Goal: Obtain resource: Download file/media

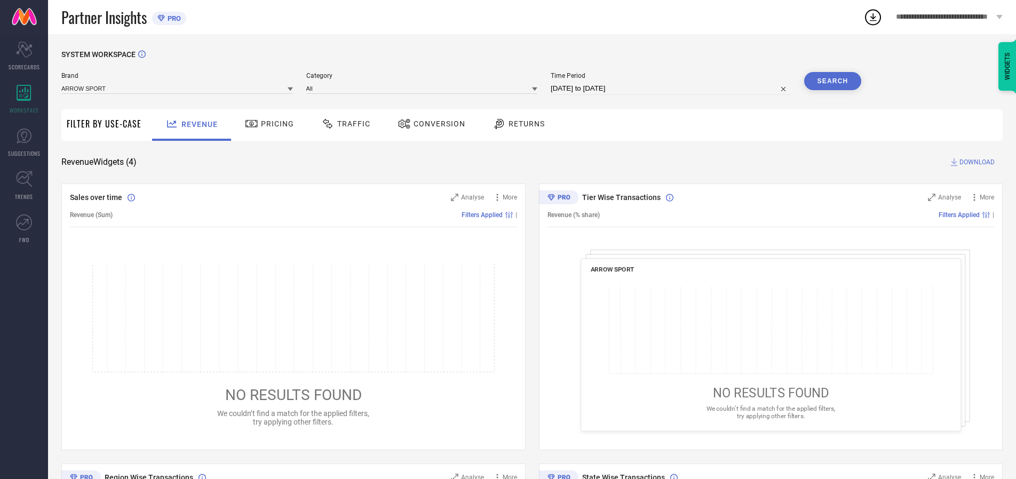
click at [343, 124] on span "Traffic" at bounding box center [353, 124] width 33 height 9
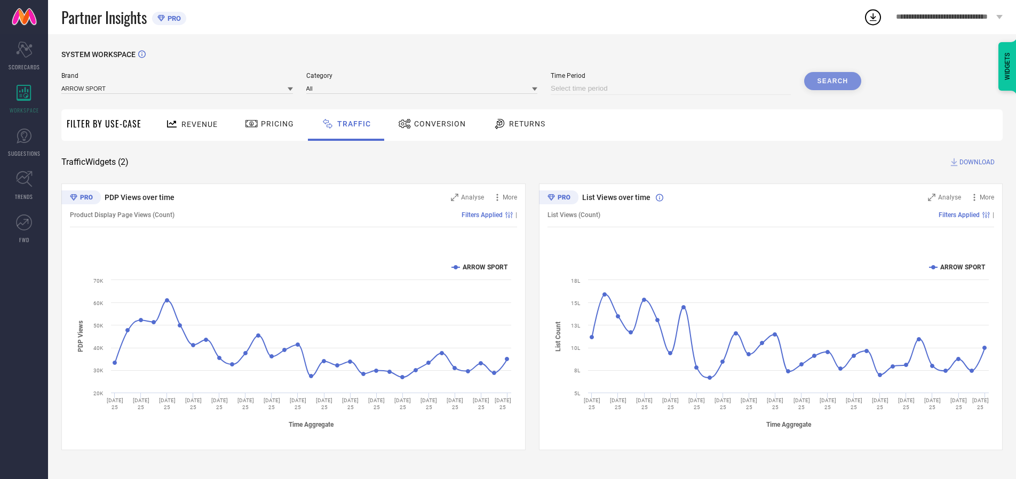
click at [673, 89] on input at bounding box center [671, 88] width 240 height 13
select select "8"
select select "2025"
select select "9"
select select "2025"
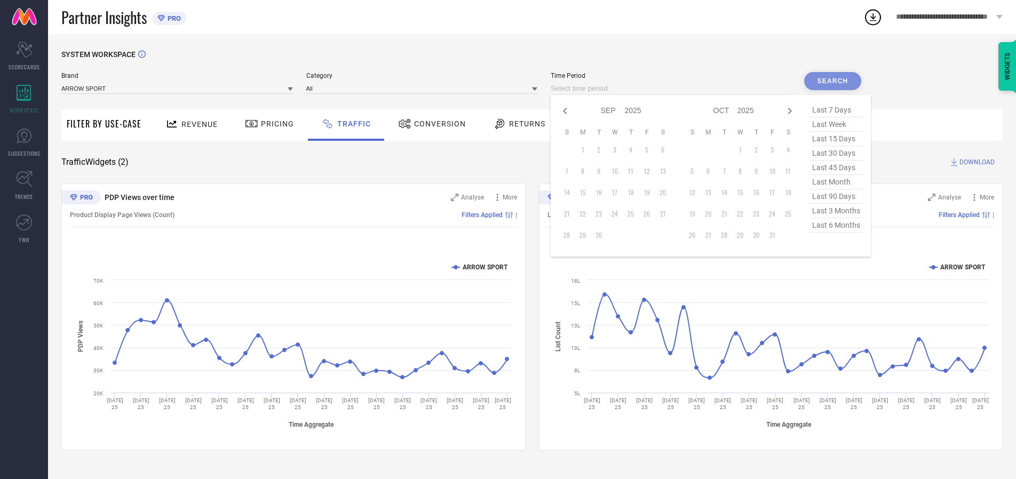
select select "7"
select select "2025"
select select "8"
select select "2025"
click at [650, 235] on td "29" at bounding box center [647, 235] width 16 height 16
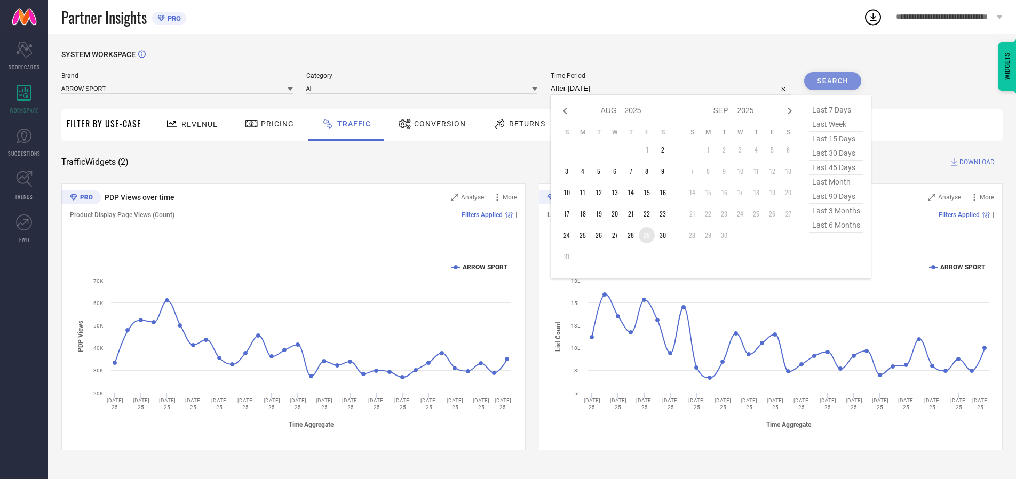
type input "[DATE] to [DATE]"
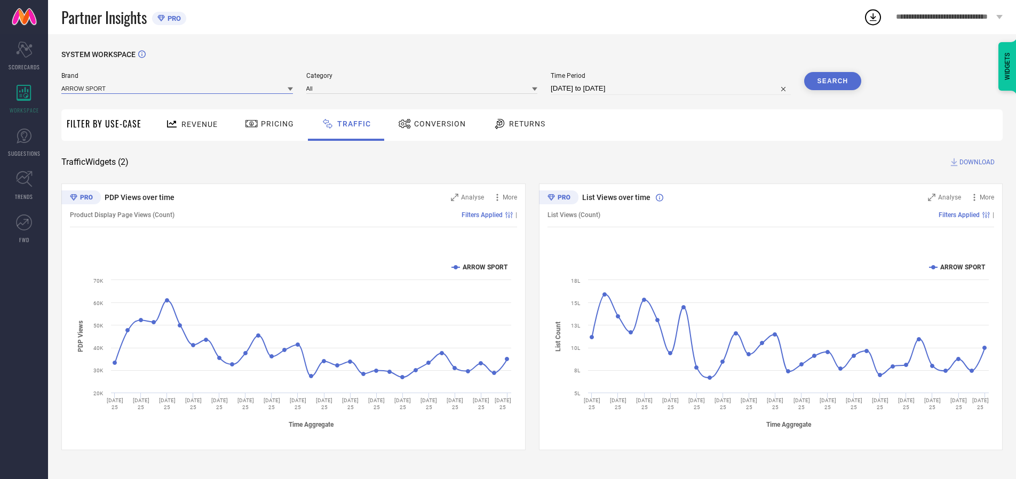
click at [178, 88] on input at bounding box center [177, 88] width 232 height 11
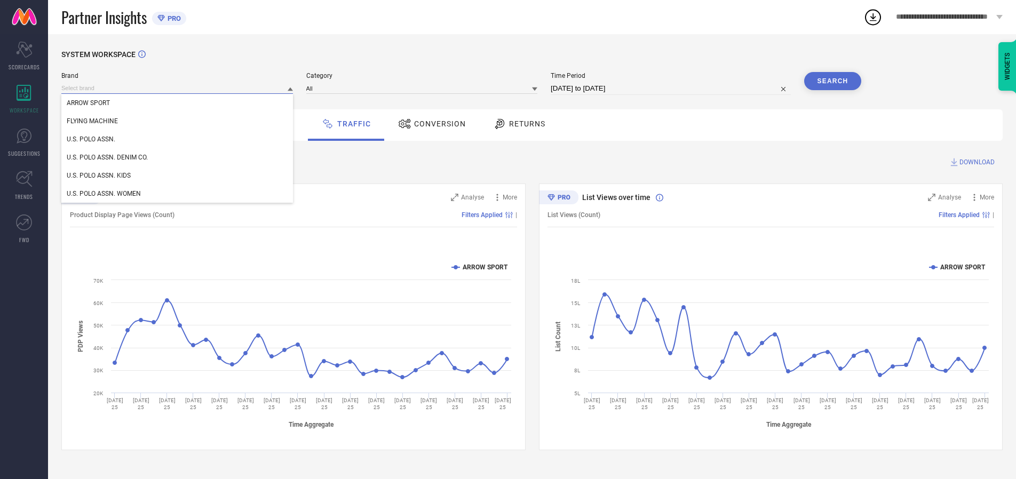
click at [178, 88] on input at bounding box center [177, 88] width 232 height 11
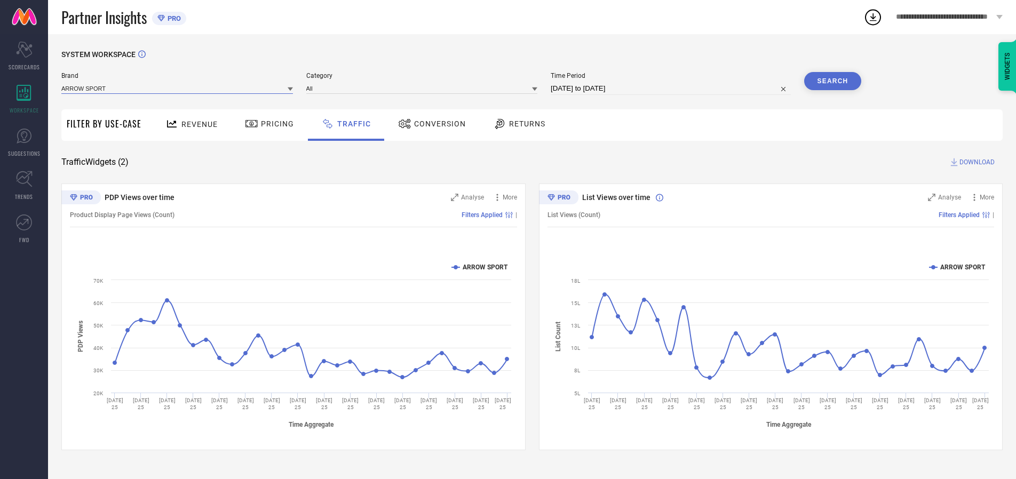
click at [178, 88] on input at bounding box center [177, 88] width 232 height 11
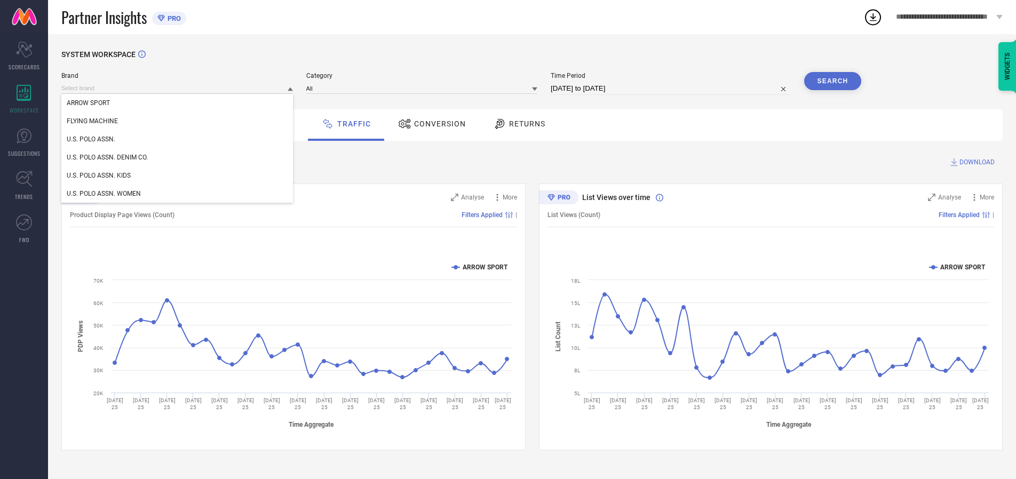
click at [178, 139] on div "U.S. POLO ASSN." at bounding box center [177, 139] width 232 height 18
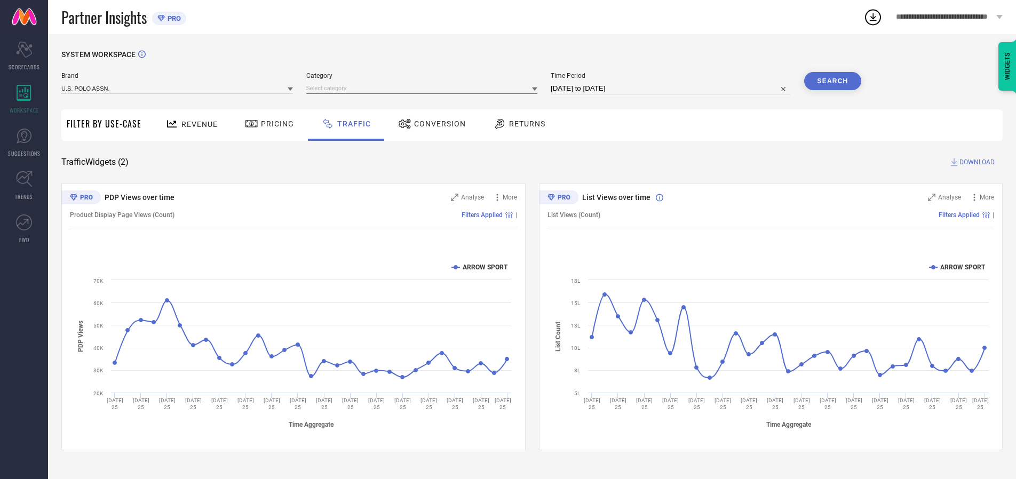
click at [424, 88] on input at bounding box center [422, 88] width 232 height 11
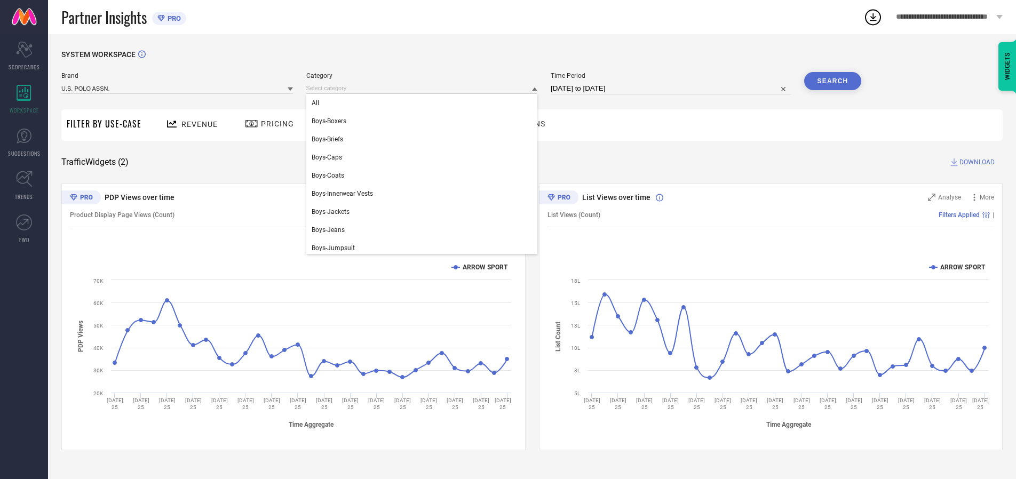
click at [424, 103] on div "All" at bounding box center [422, 103] width 232 height 18
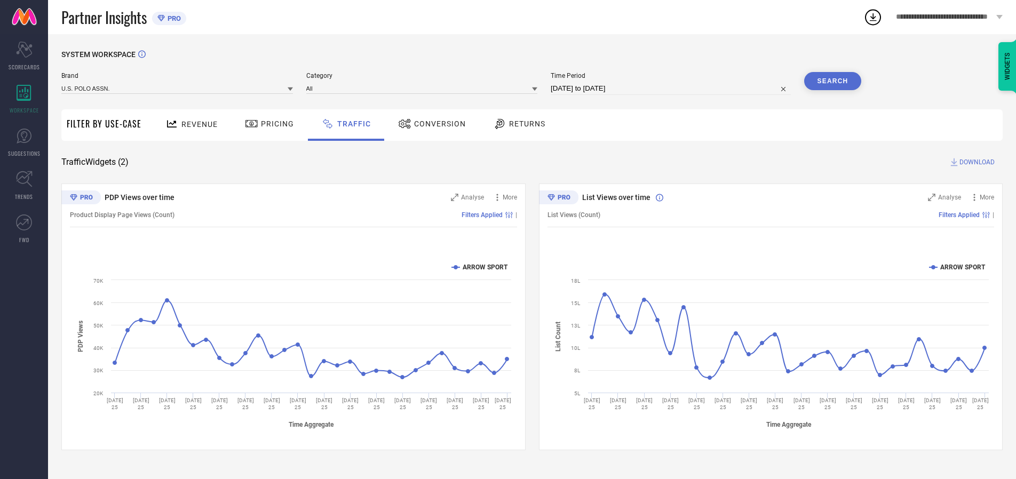
click at [833, 81] on button "Search" at bounding box center [833, 81] width 58 height 18
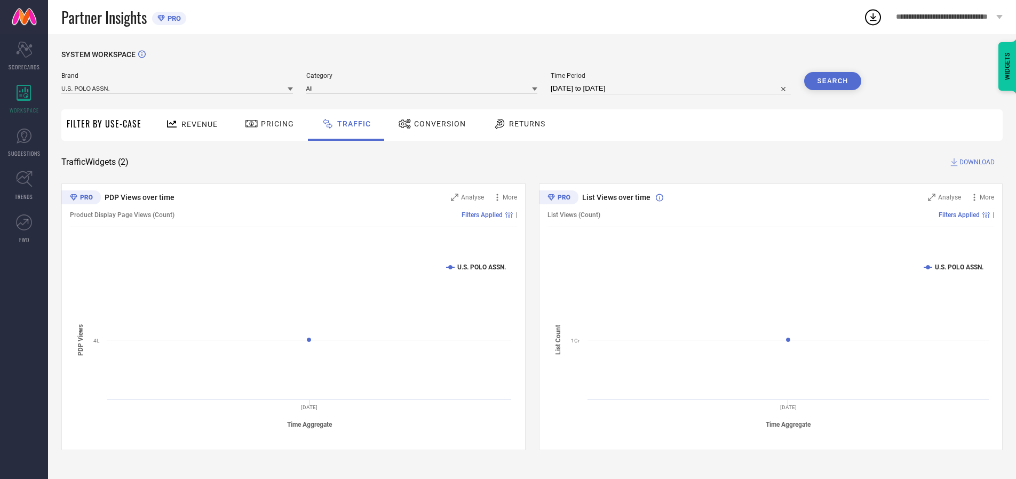
click at [976, 162] on span "DOWNLOAD" at bounding box center [977, 162] width 35 height 11
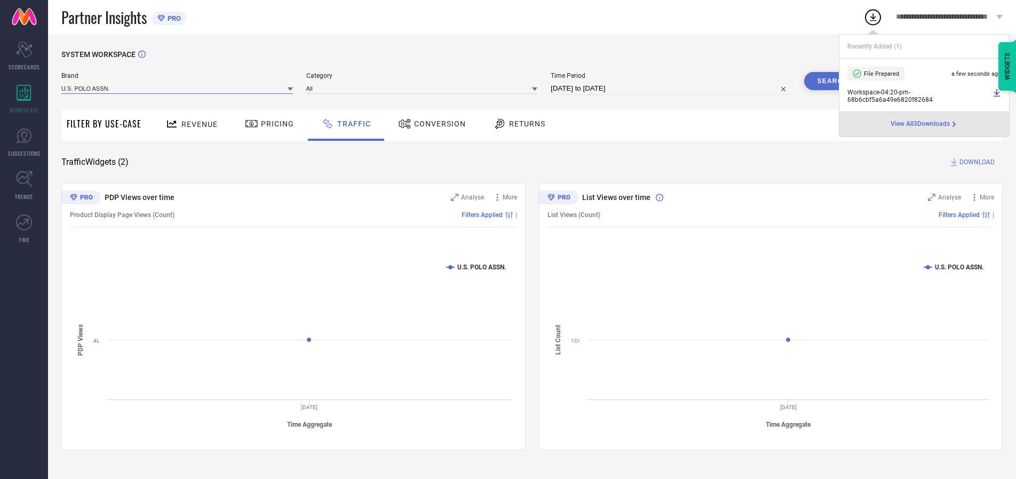
click at [178, 88] on input at bounding box center [177, 88] width 232 height 11
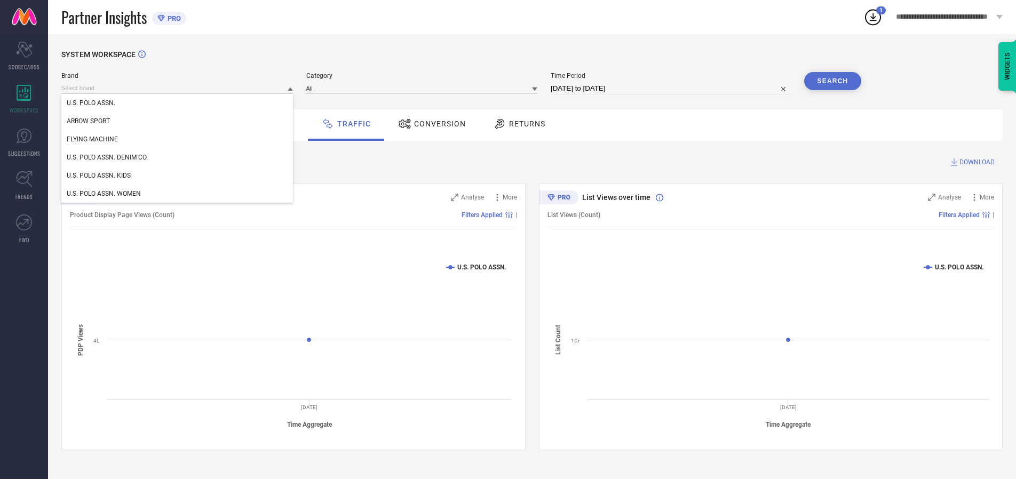
click at [178, 157] on div "U.S. POLO ASSN. DENIM CO." at bounding box center [177, 157] width 232 height 18
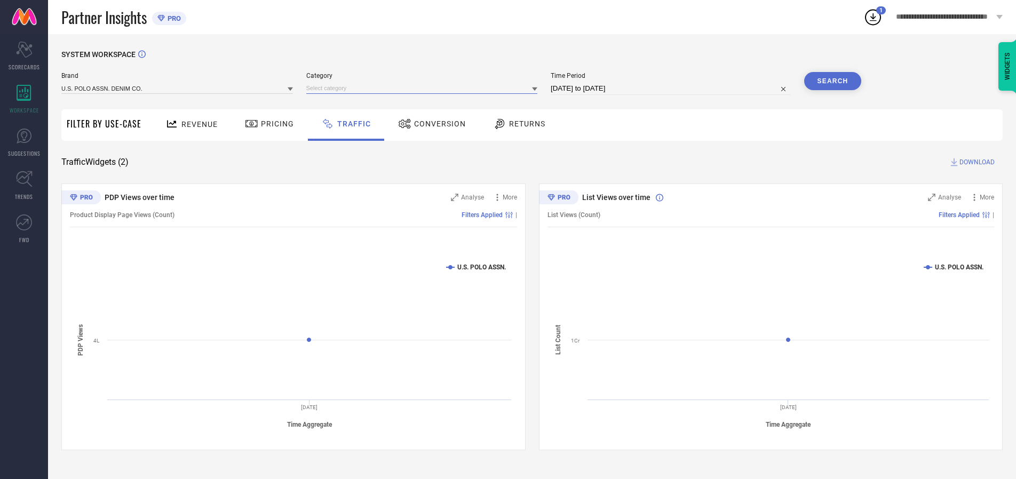
click at [424, 88] on input at bounding box center [422, 88] width 232 height 11
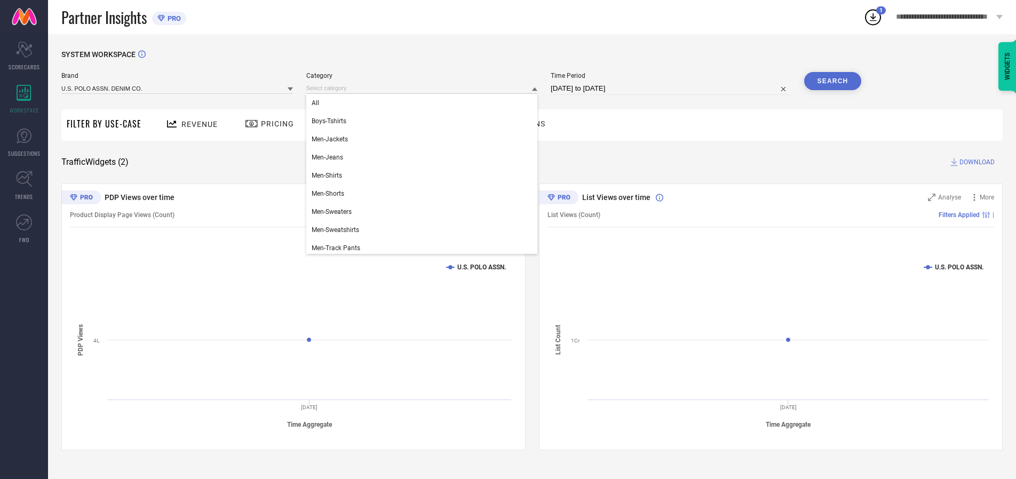
click at [424, 103] on div "All" at bounding box center [422, 103] width 232 height 18
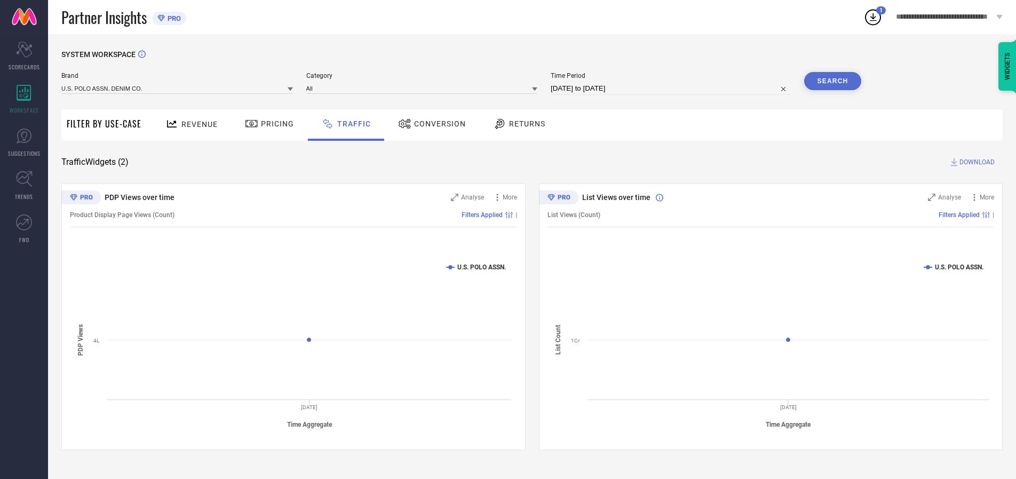
click at [833, 81] on button "Search" at bounding box center [833, 81] width 58 height 18
click at [976, 162] on span "DOWNLOAD" at bounding box center [977, 162] width 35 height 11
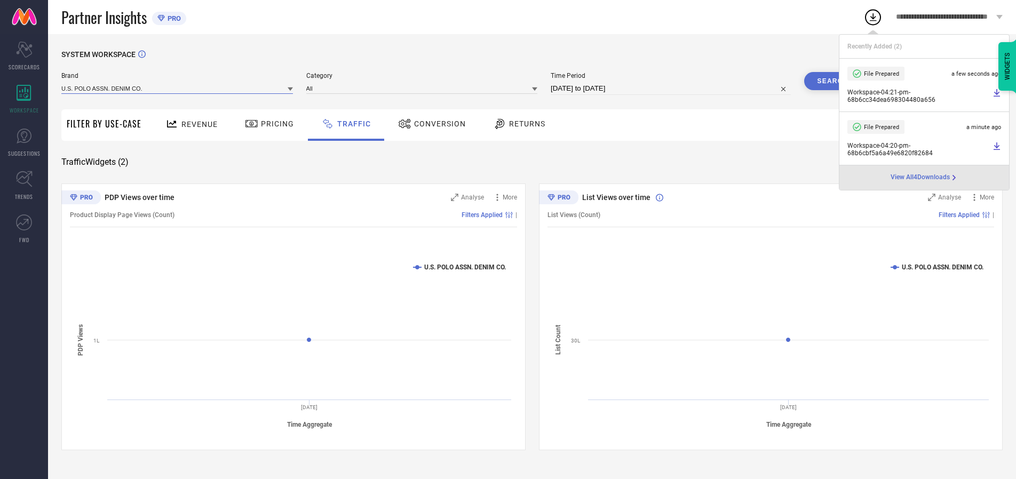
click at [178, 88] on input at bounding box center [177, 88] width 232 height 11
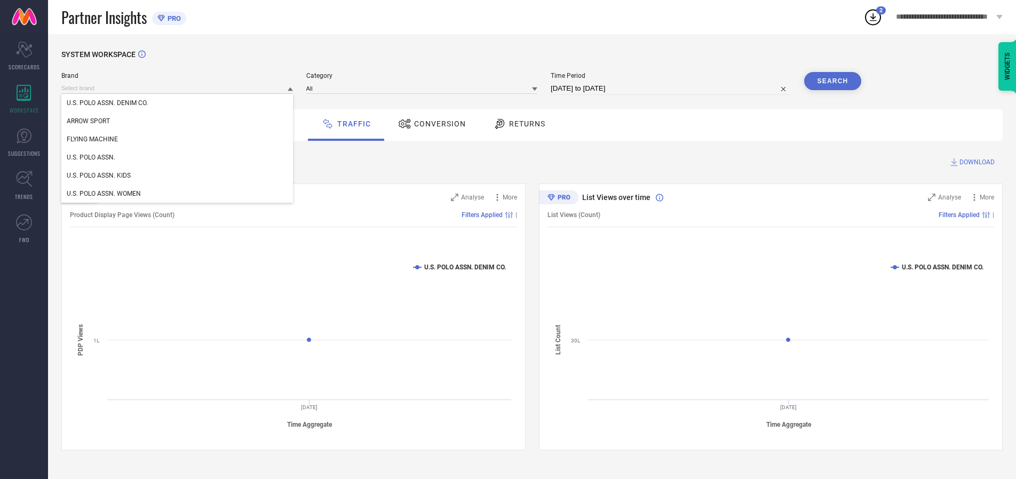
click at [178, 176] on div "U.S. POLO ASSN. KIDS" at bounding box center [177, 176] width 232 height 18
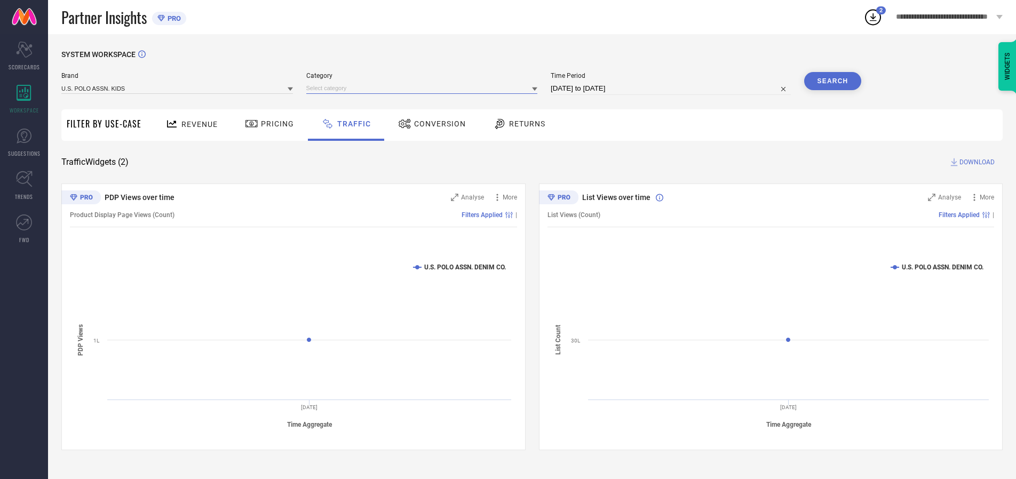
click at [424, 88] on input at bounding box center [422, 88] width 232 height 11
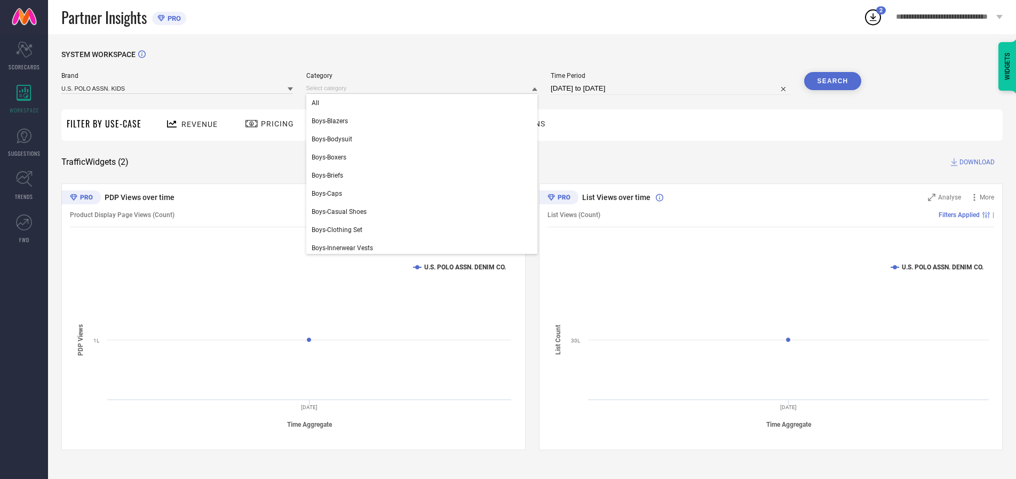
click at [424, 103] on div "All" at bounding box center [422, 103] width 232 height 18
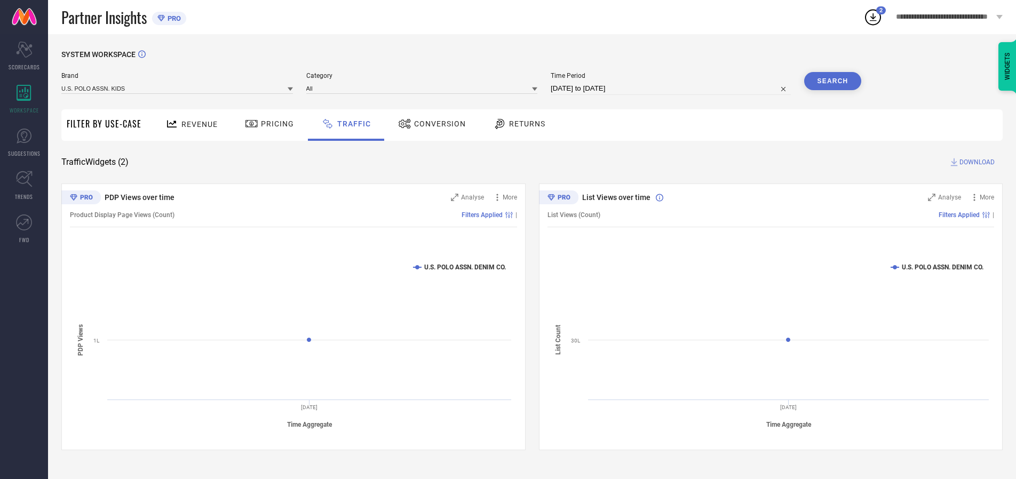
click at [833, 81] on button "Search" at bounding box center [833, 81] width 58 height 18
click at [976, 162] on span "DOWNLOAD" at bounding box center [977, 162] width 35 height 11
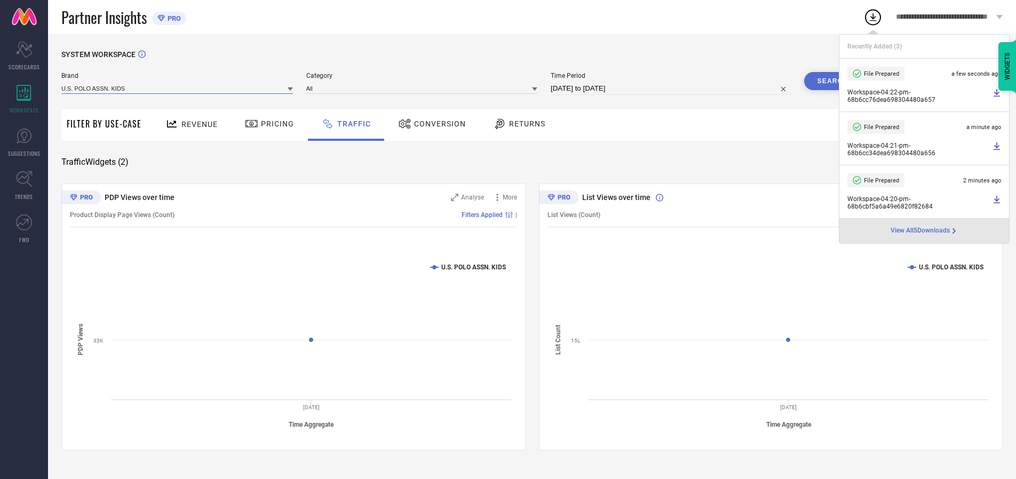
click at [178, 88] on input at bounding box center [177, 88] width 232 height 11
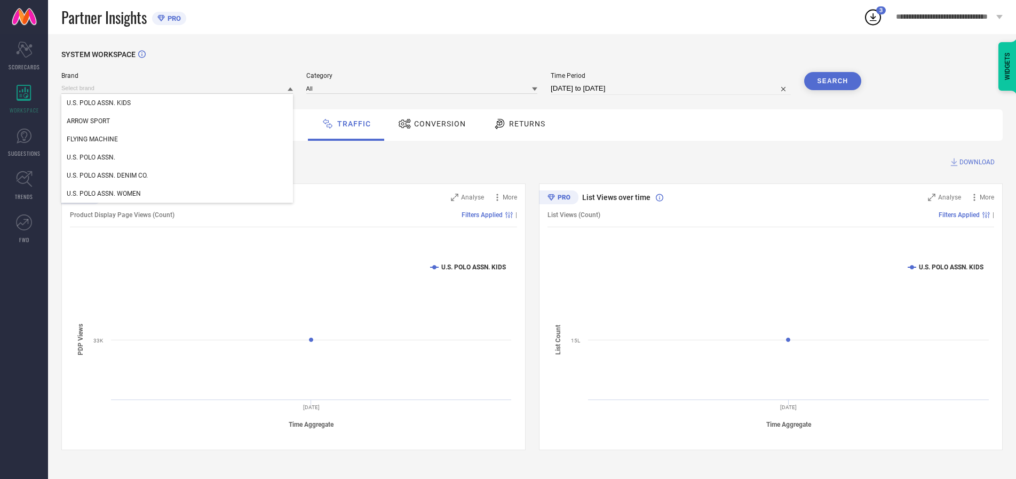
click at [178, 194] on div "U.S. POLO ASSN. WOMEN" at bounding box center [177, 194] width 232 height 18
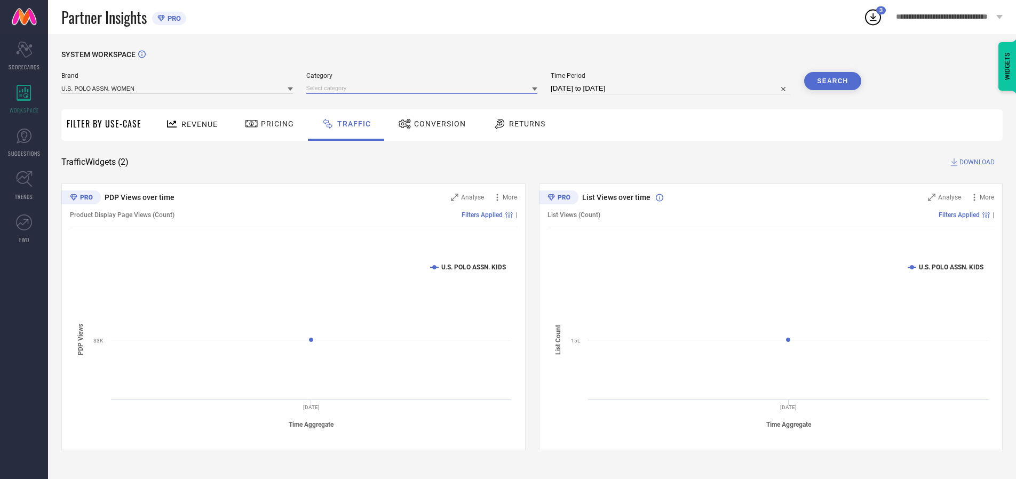
click at [424, 88] on input at bounding box center [422, 88] width 232 height 11
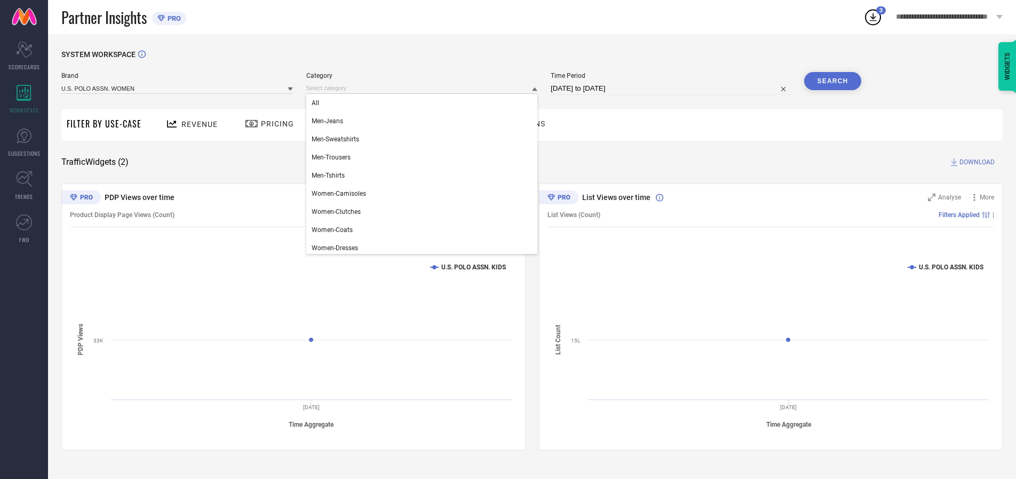
click at [424, 103] on div "All" at bounding box center [422, 103] width 232 height 18
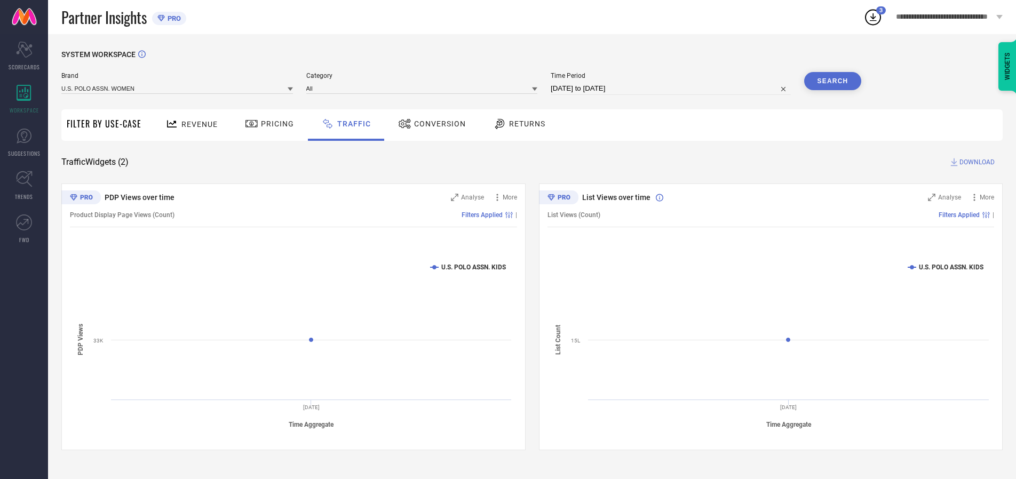
click at [833, 81] on button "Search" at bounding box center [833, 81] width 58 height 18
click at [976, 162] on span "DOWNLOAD" at bounding box center [977, 162] width 35 height 11
click at [673, 89] on input at bounding box center [671, 88] width 240 height 13
select select "8"
select select "2025"
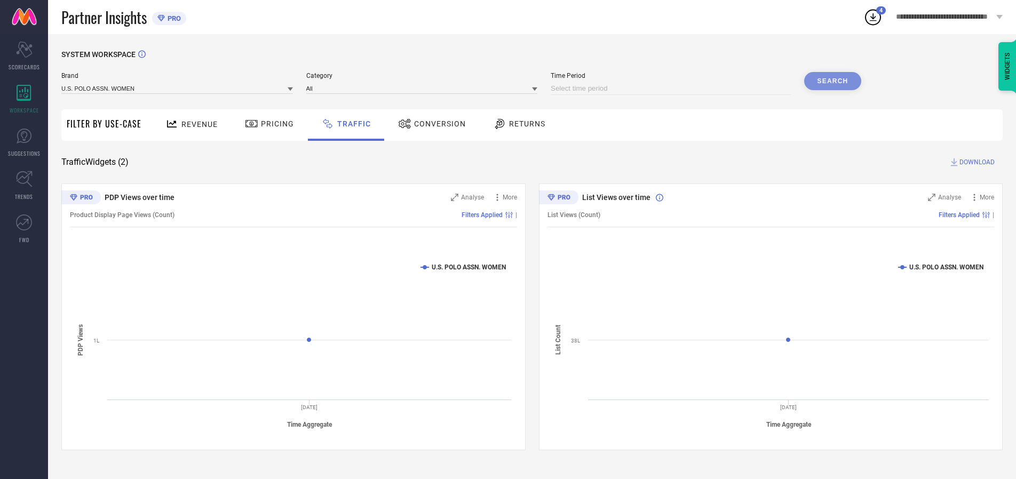
select select "9"
select select "2025"
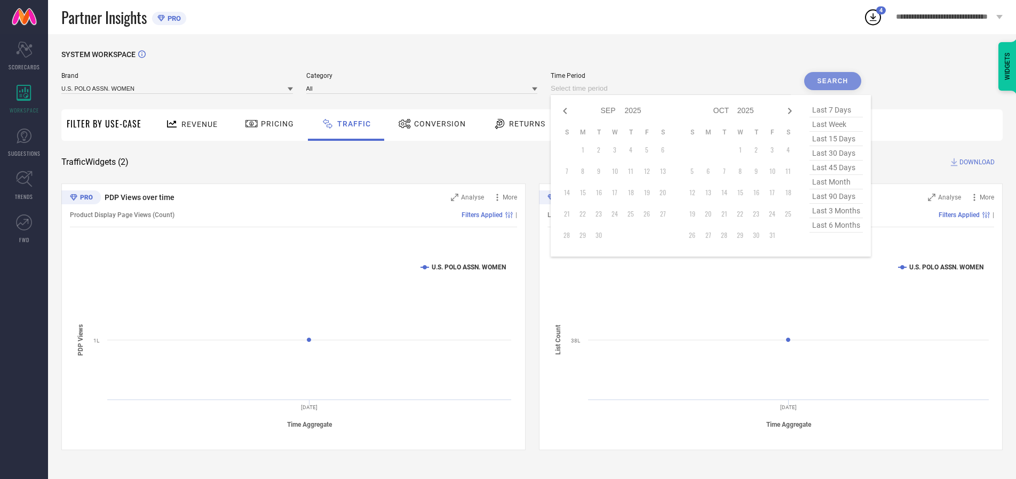
select select "7"
select select "2025"
select select "8"
select select "2025"
click at [666, 235] on td "30" at bounding box center [663, 235] width 16 height 16
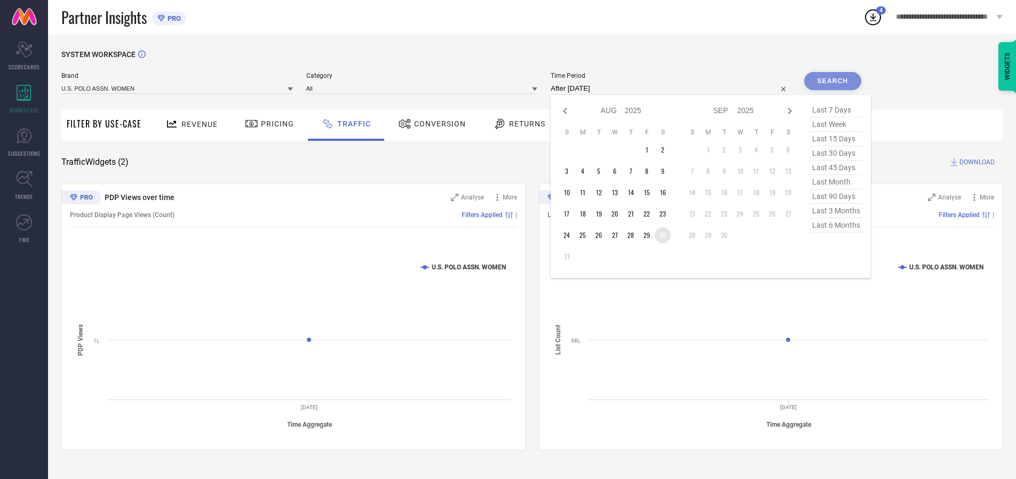
type input "[DATE] to [DATE]"
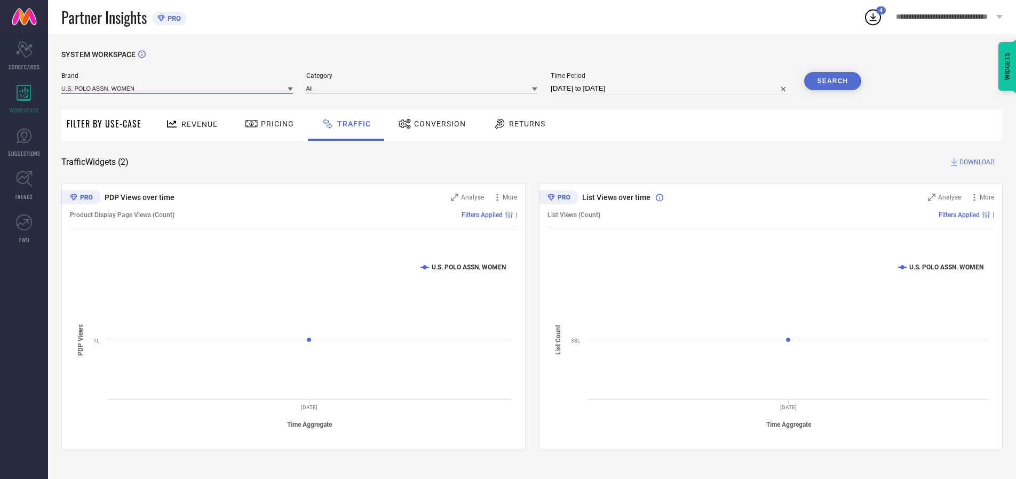
click at [178, 88] on input at bounding box center [177, 88] width 232 height 11
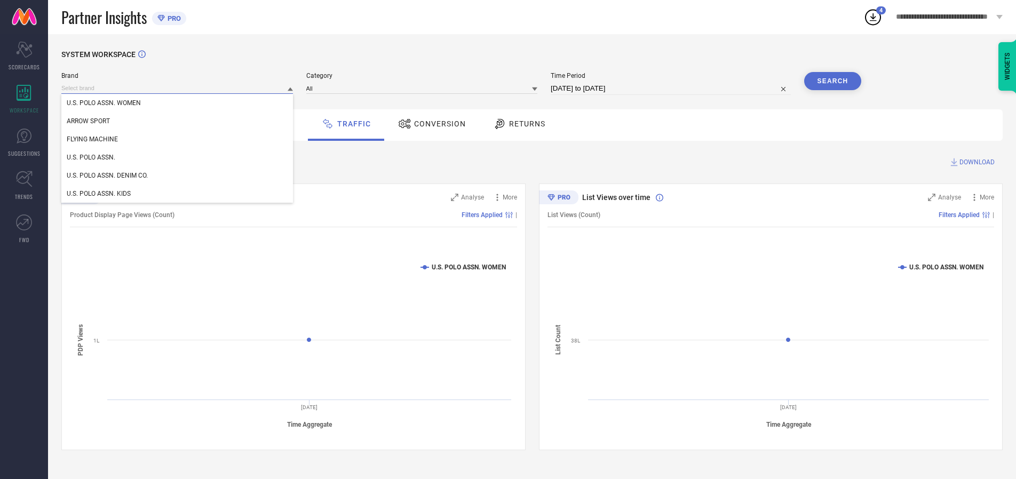
click at [178, 88] on input at bounding box center [177, 88] width 232 height 11
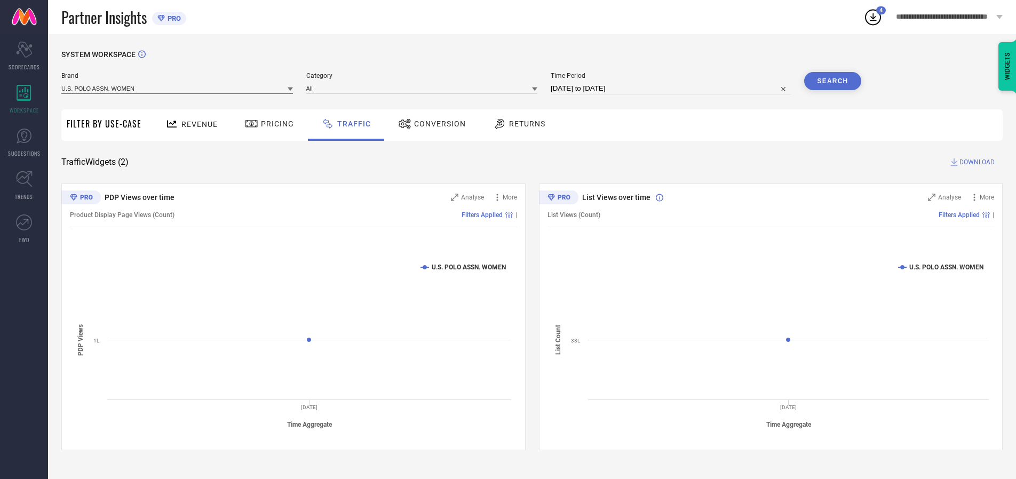
click at [178, 88] on input at bounding box center [177, 88] width 232 height 11
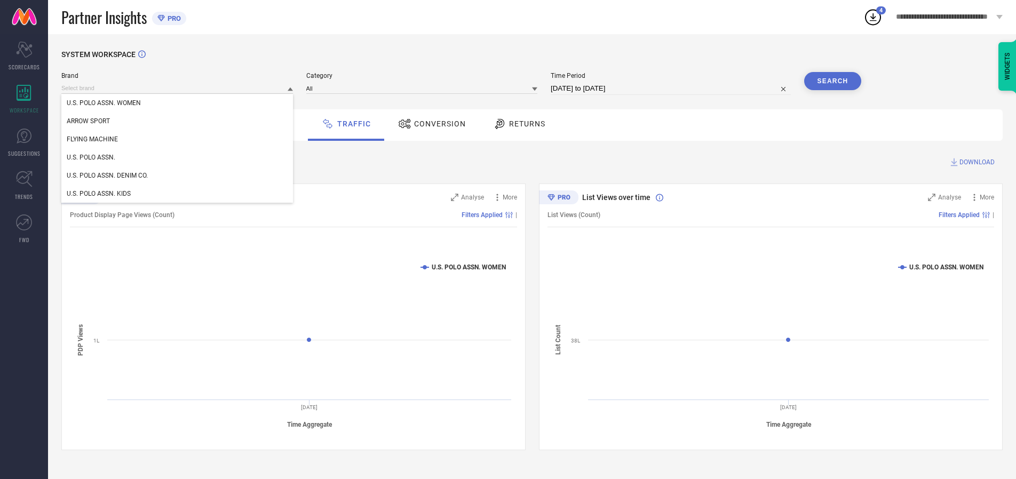
click at [178, 103] on div "U.S. POLO ASSN. WOMEN" at bounding box center [177, 103] width 232 height 18
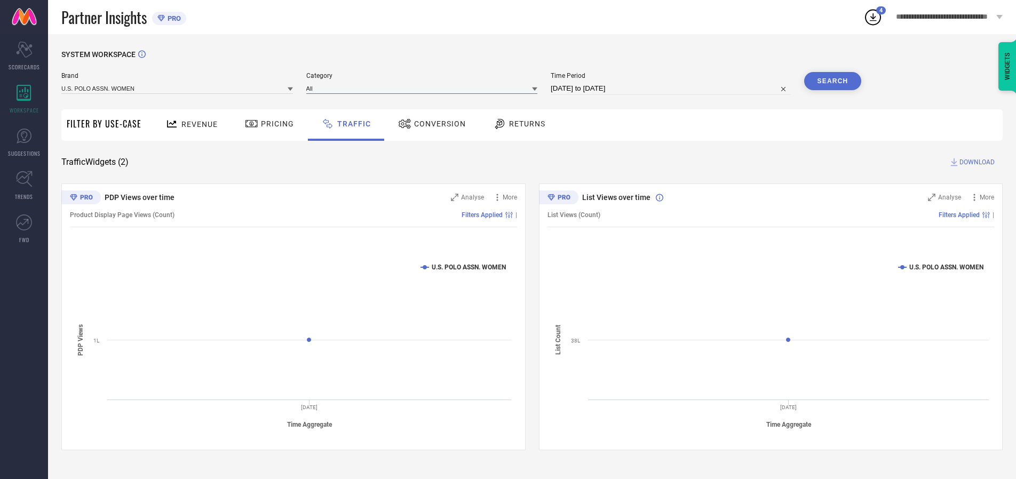
click at [424, 88] on input at bounding box center [422, 88] width 232 height 11
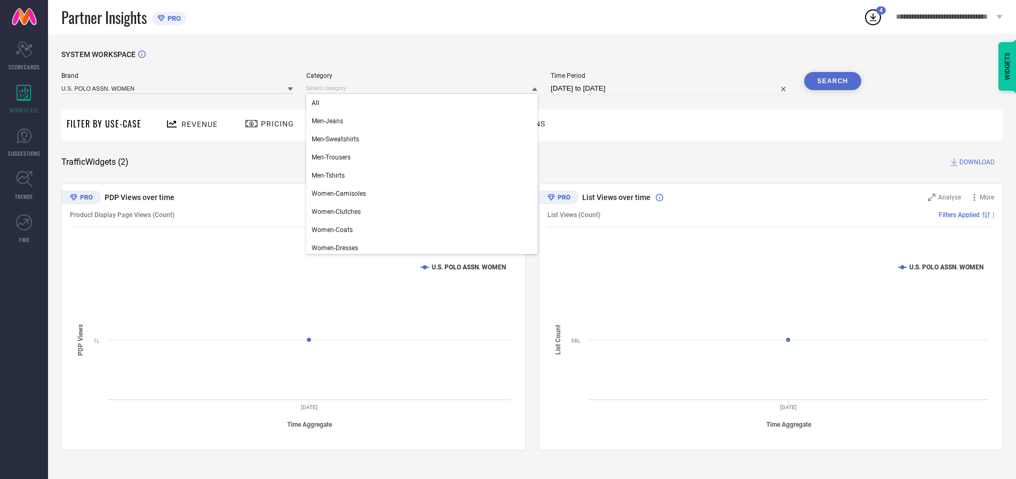
click at [424, 103] on div "All" at bounding box center [422, 103] width 232 height 18
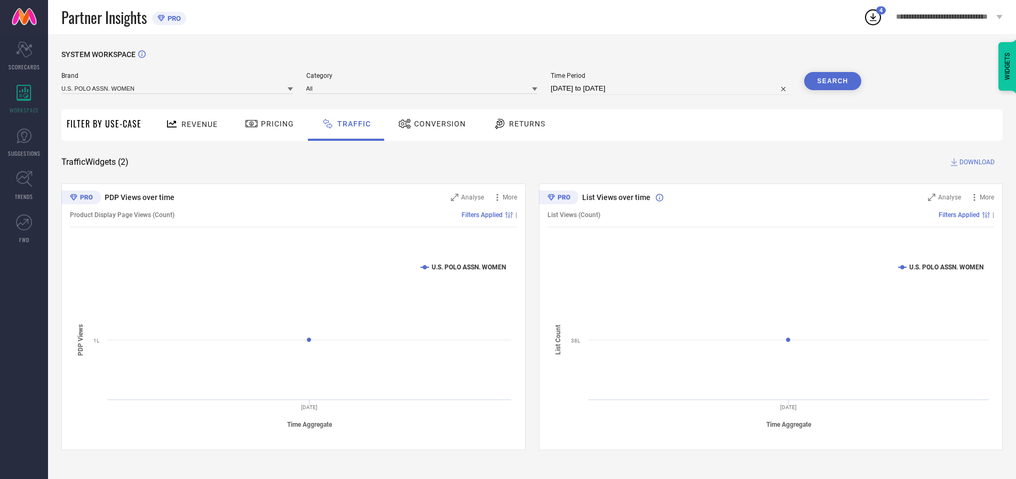
click at [833, 81] on button "Search" at bounding box center [833, 81] width 58 height 18
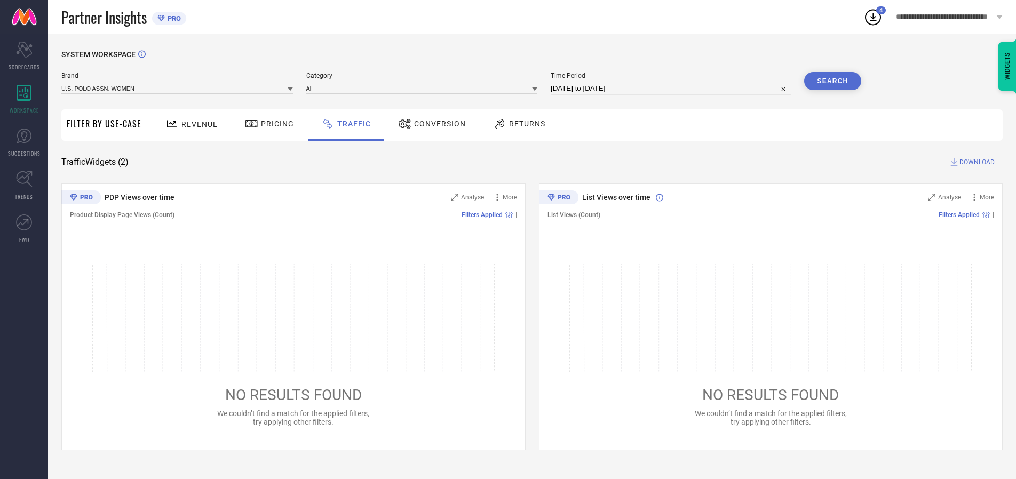
click at [976, 162] on span "DOWNLOAD" at bounding box center [977, 162] width 35 height 11
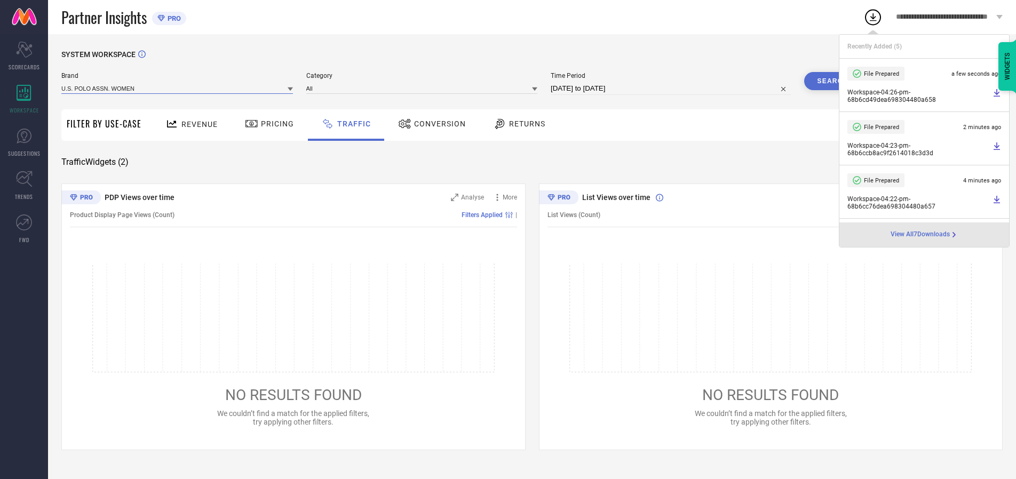
click at [178, 88] on input at bounding box center [177, 88] width 232 height 11
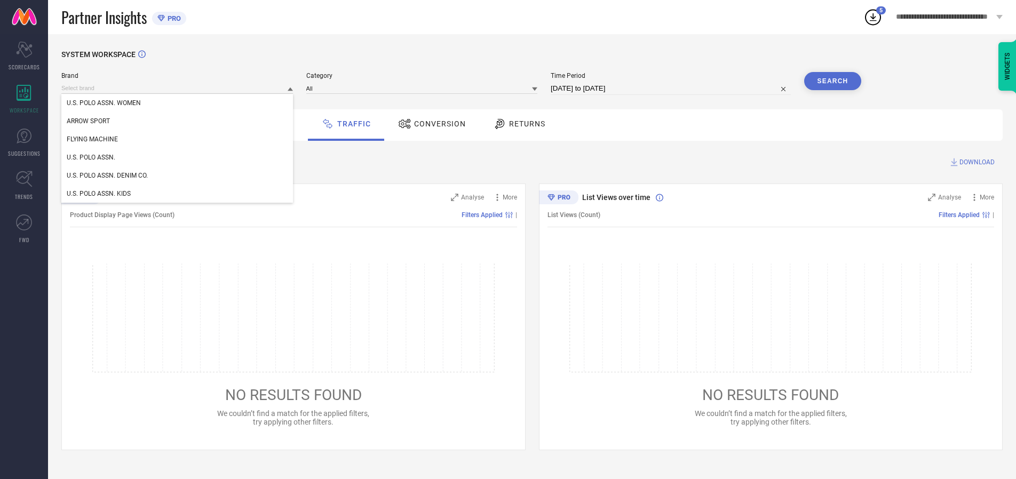
click at [178, 157] on div "U.S. POLO ASSN." at bounding box center [177, 157] width 232 height 18
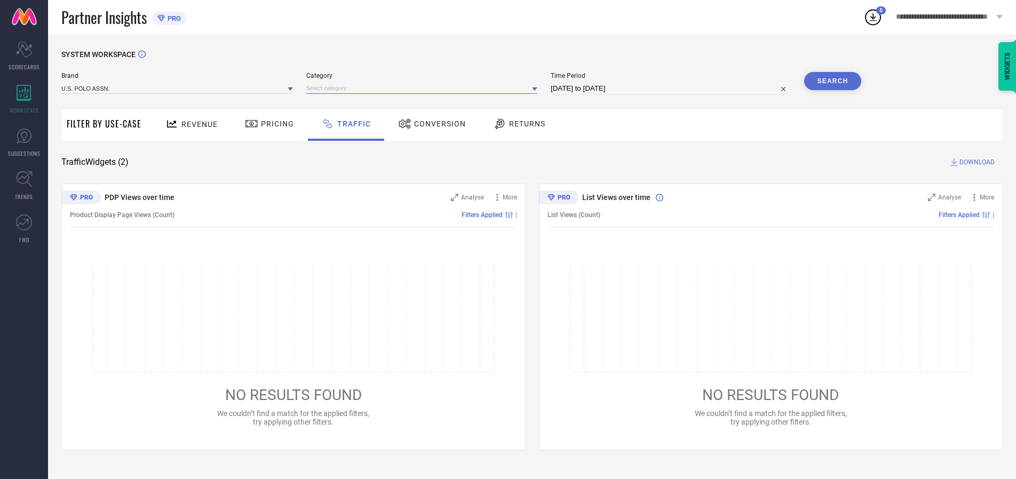
click at [424, 88] on input at bounding box center [422, 88] width 232 height 11
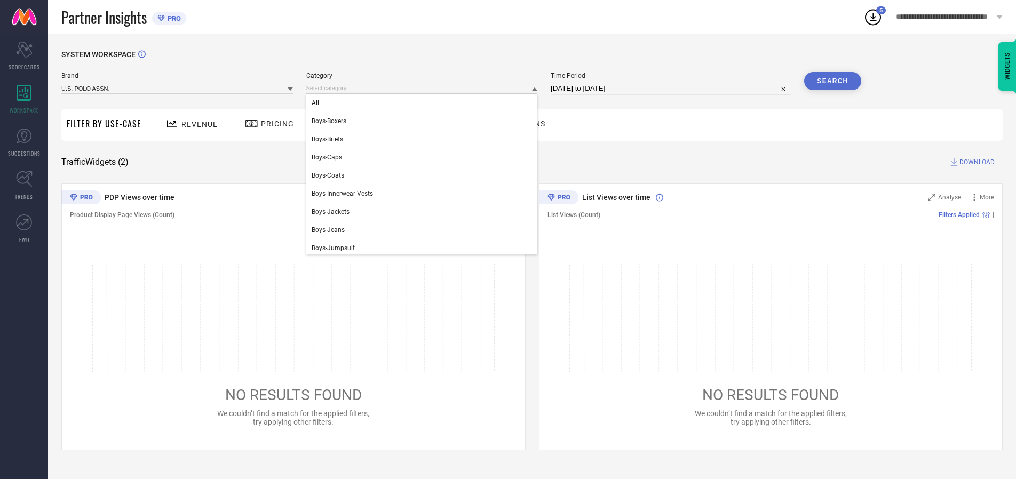
click at [424, 103] on div "All" at bounding box center [422, 103] width 232 height 18
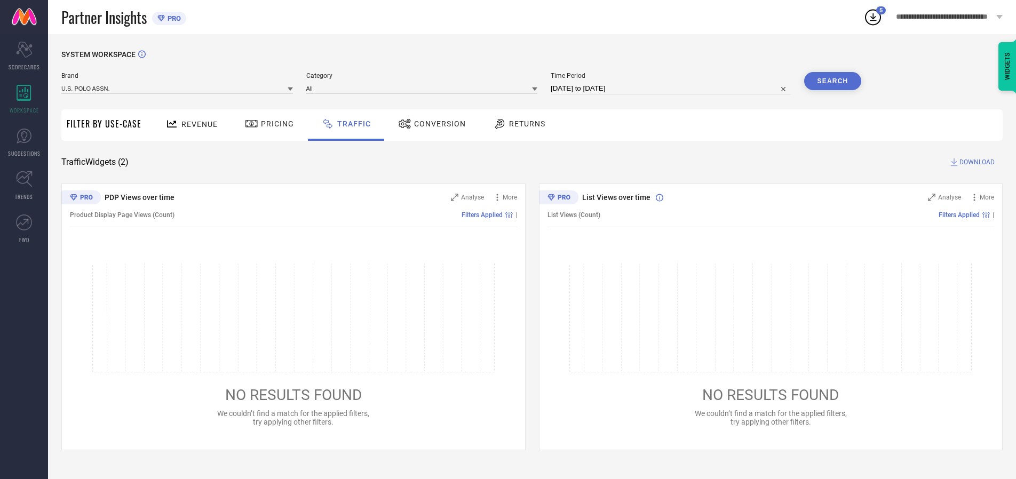
click at [833, 81] on button "Search" at bounding box center [833, 81] width 58 height 18
click at [976, 162] on span "DOWNLOAD" at bounding box center [977, 162] width 35 height 11
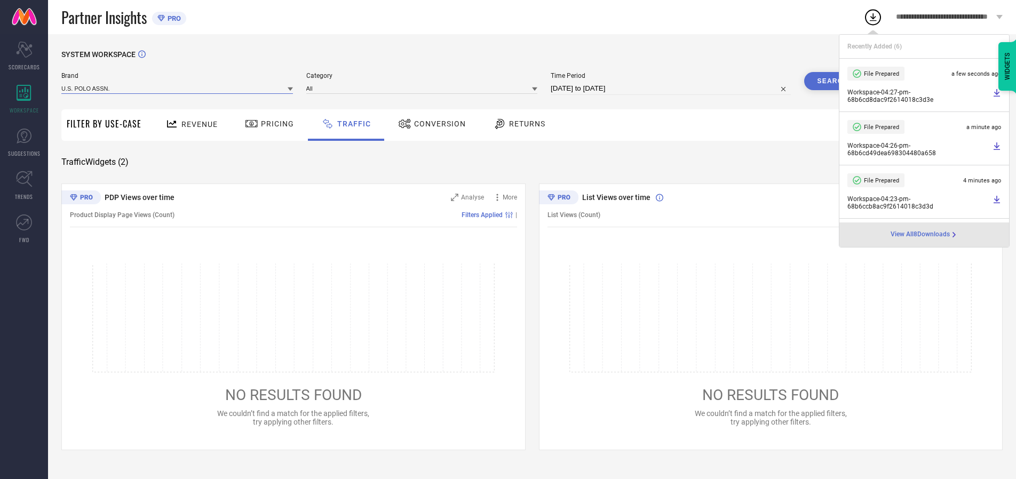
click at [178, 88] on input at bounding box center [177, 88] width 232 height 11
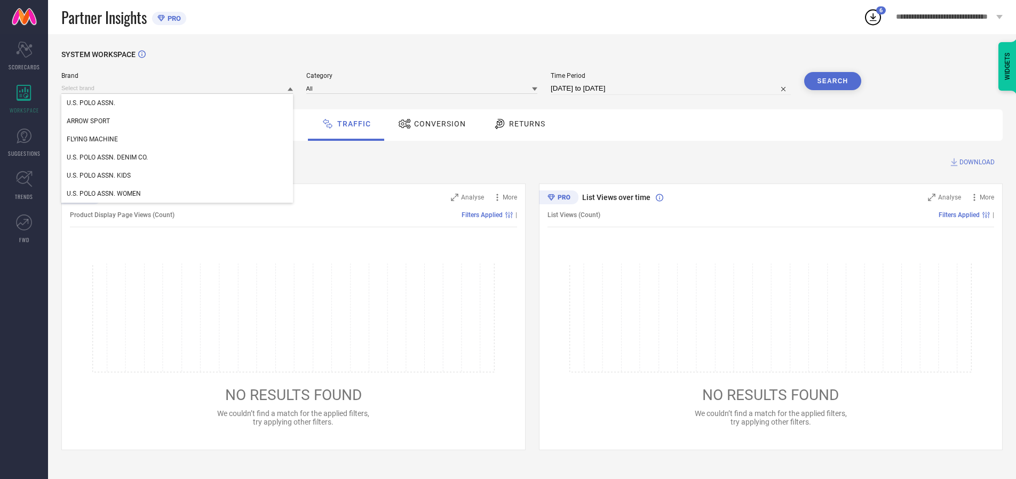
click at [178, 157] on div "U.S. POLO ASSN. DENIM CO." at bounding box center [177, 157] width 232 height 18
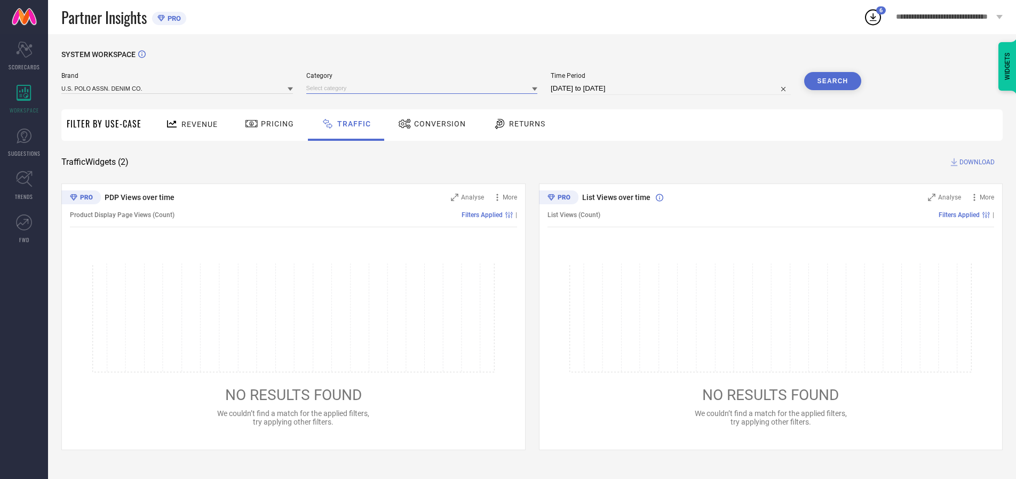
click at [424, 88] on input at bounding box center [422, 88] width 232 height 11
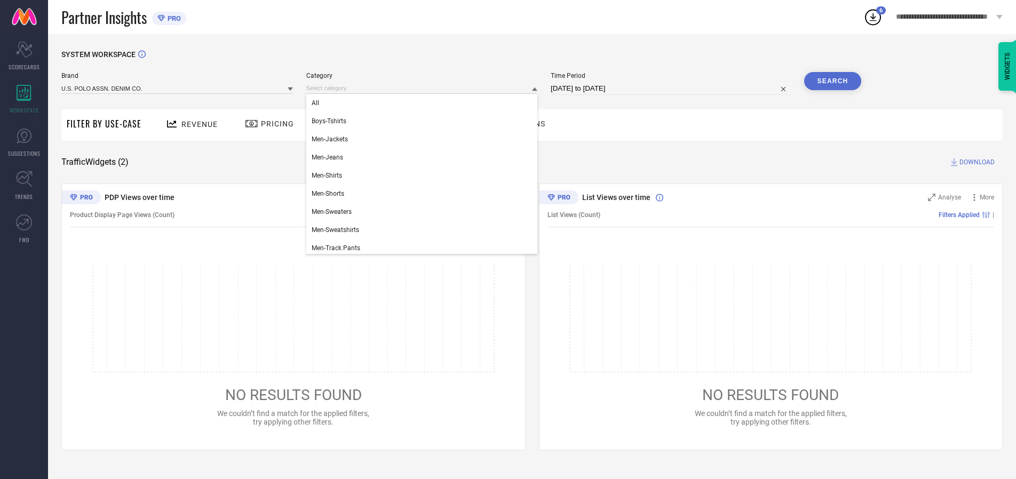
click at [424, 103] on div "All" at bounding box center [422, 103] width 232 height 18
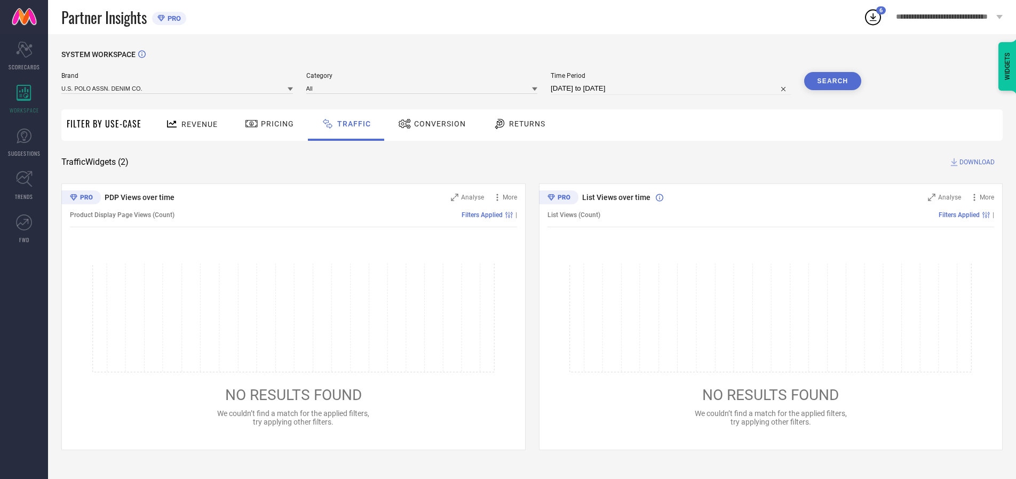
click at [833, 81] on button "Search" at bounding box center [833, 81] width 58 height 18
click at [976, 162] on span "DOWNLOAD" at bounding box center [977, 162] width 35 height 11
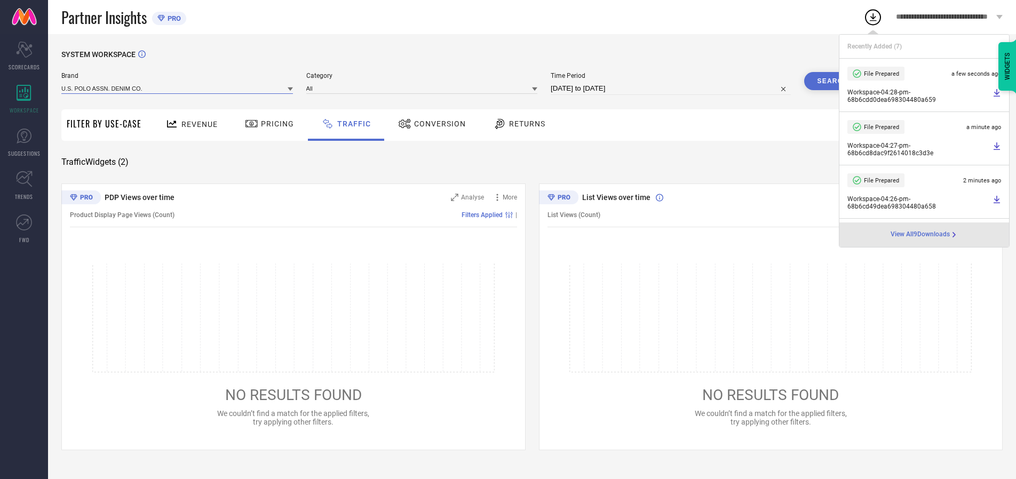
click at [178, 88] on input at bounding box center [177, 88] width 232 height 11
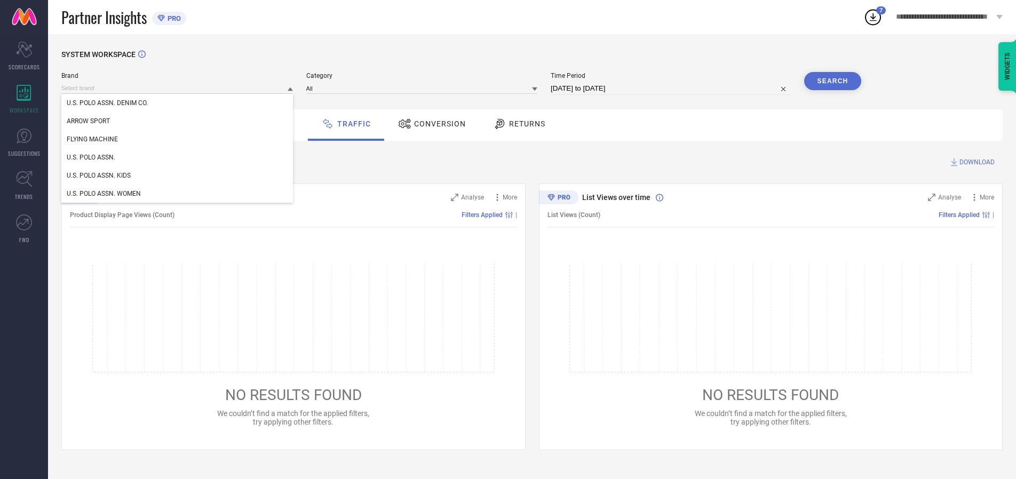
click at [178, 176] on div "U.S. POLO ASSN. KIDS" at bounding box center [177, 176] width 232 height 18
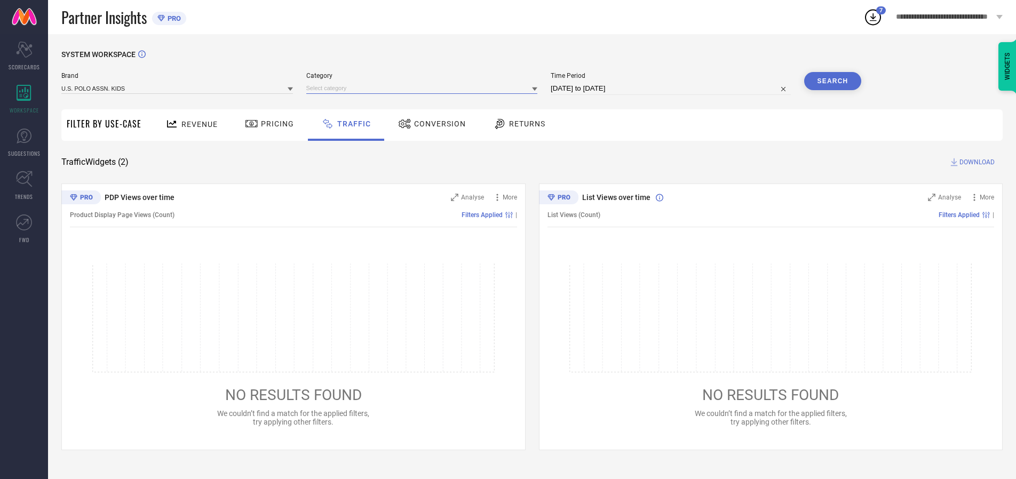
click at [424, 88] on input at bounding box center [422, 88] width 232 height 11
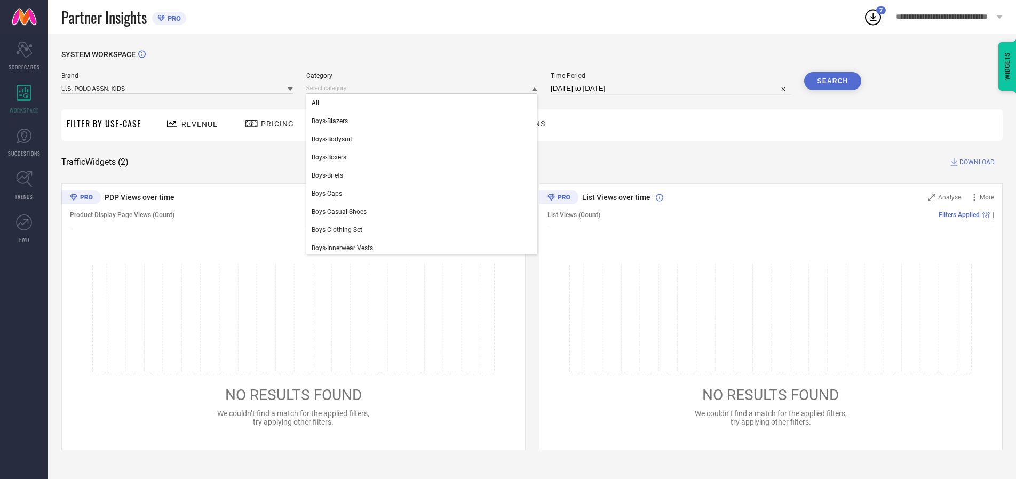
click at [424, 103] on div "All" at bounding box center [422, 103] width 232 height 18
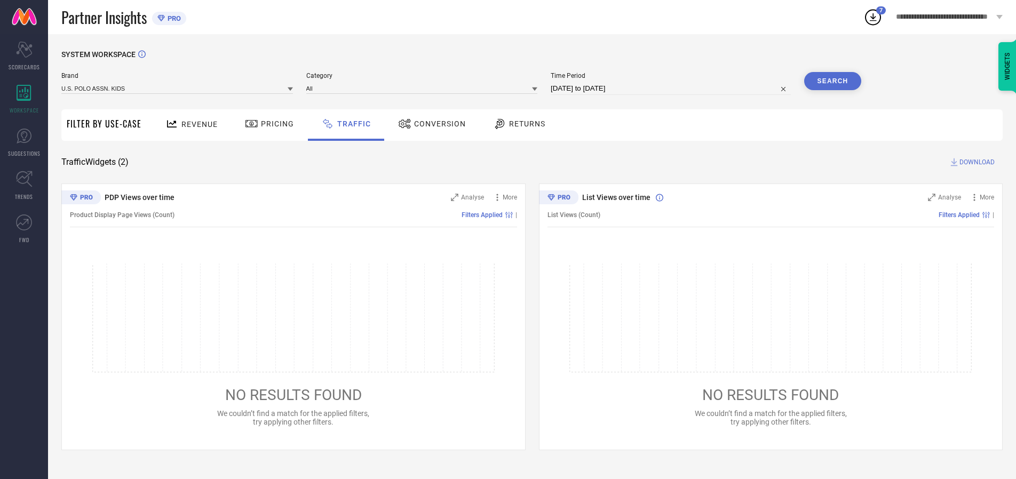
click at [833, 81] on button "Search" at bounding box center [833, 81] width 58 height 18
click at [976, 162] on span "DOWNLOAD" at bounding box center [977, 162] width 35 height 11
